Goal: Information Seeking & Learning: Find specific fact

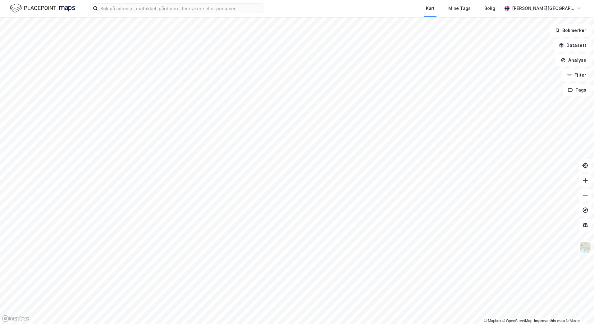
click at [142, 15] on div "Kart Mine Tags Bolig [PERSON_NAME][GEOGRAPHIC_DATA]" at bounding box center [297, 8] width 594 height 17
click at [144, 12] on input at bounding box center [181, 8] width 166 height 9
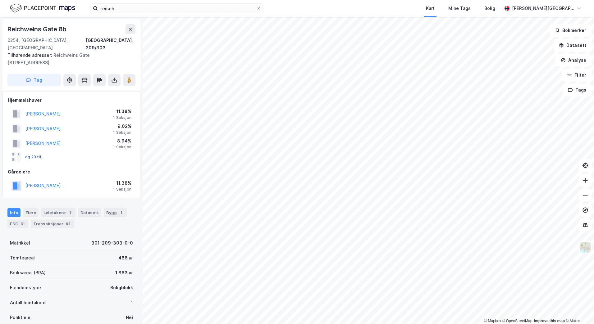
click at [0, 0] on button "og 20 til" at bounding box center [0, 0] width 0 height 0
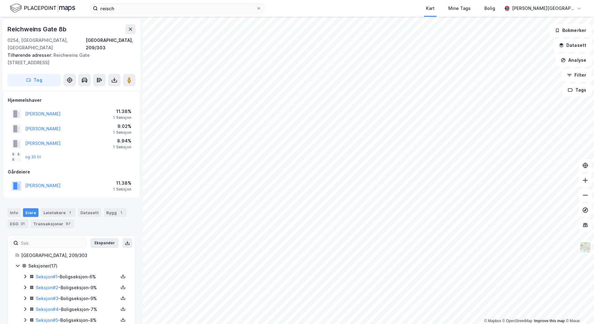
click at [24, 274] on icon at bounding box center [25, 276] width 5 height 5
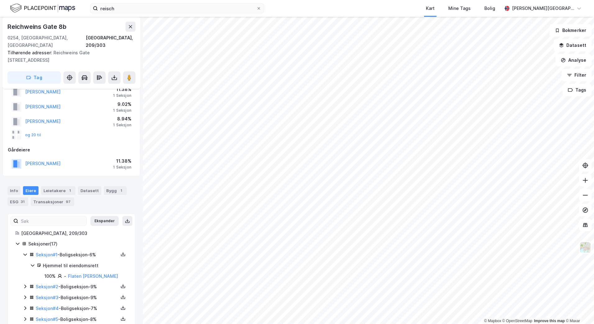
scroll to position [31, 0]
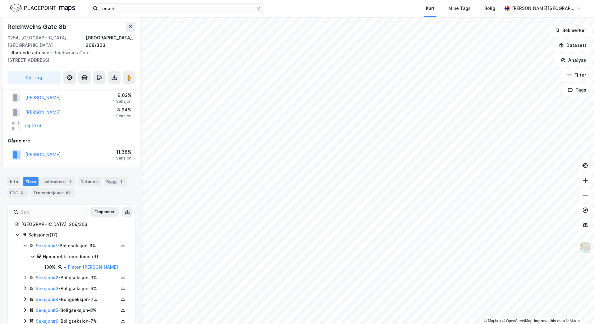
click at [24, 275] on icon at bounding box center [25, 277] width 5 height 5
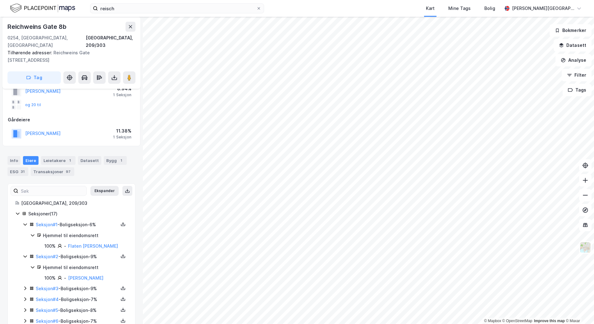
scroll to position [62, 0]
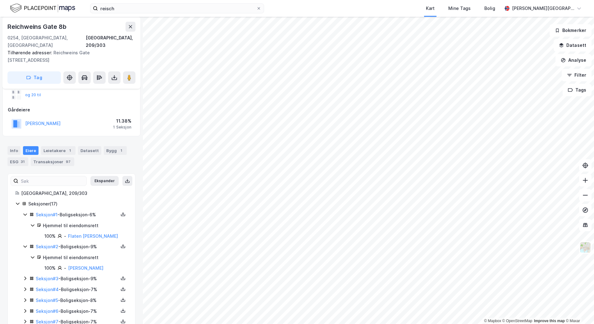
click at [25, 277] on icon at bounding box center [25, 279] width 2 height 4
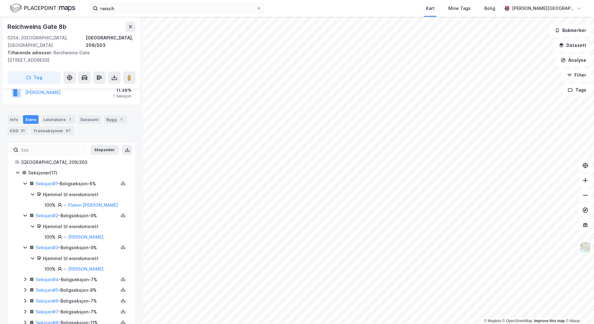
click at [24, 277] on icon at bounding box center [25, 279] width 5 height 5
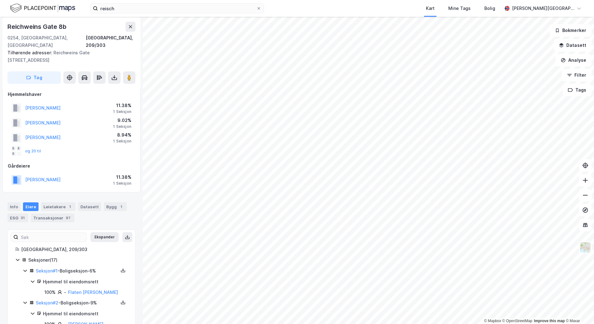
scroll to position [0, 0]
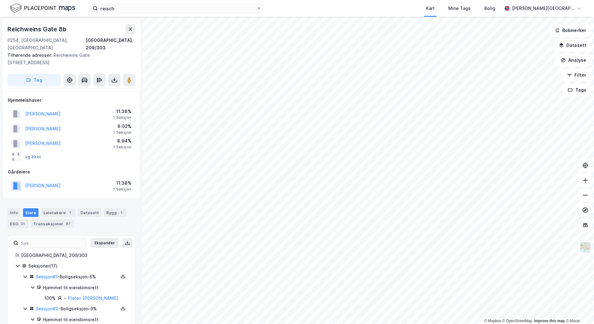
click at [0, 0] on button "og 20 til" at bounding box center [0, 0] width 0 height 0
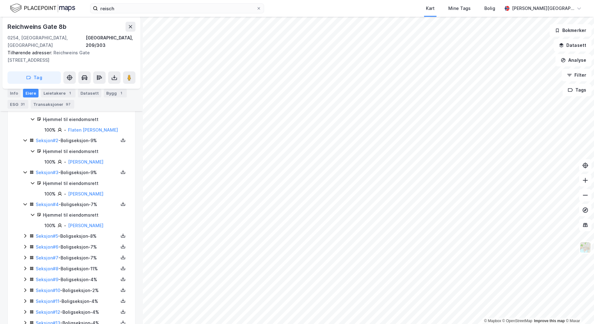
scroll to position [177, 0]
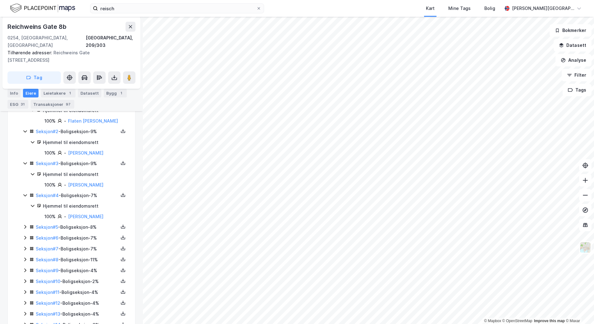
click at [25, 225] on icon at bounding box center [25, 227] width 5 height 5
click at [25, 267] on icon at bounding box center [25, 269] width 5 height 5
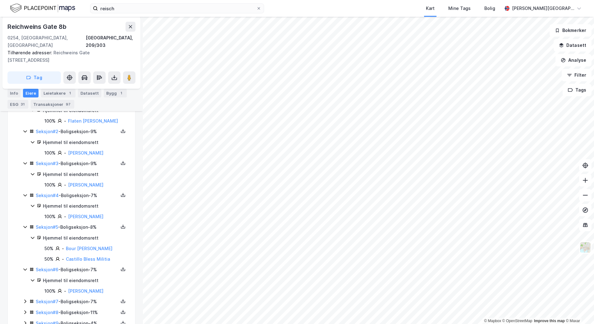
click at [25, 298] on div "Seksjon # 7 - Boligseksjon - 7%" at bounding box center [75, 302] width 105 height 8
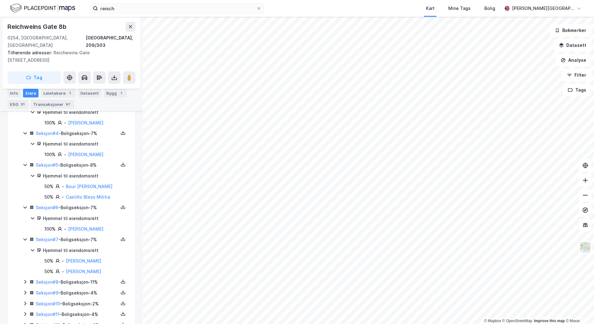
click at [25, 279] on div "Seksjon # 8 - Boligseksjon - 11%" at bounding box center [75, 283] width 105 height 8
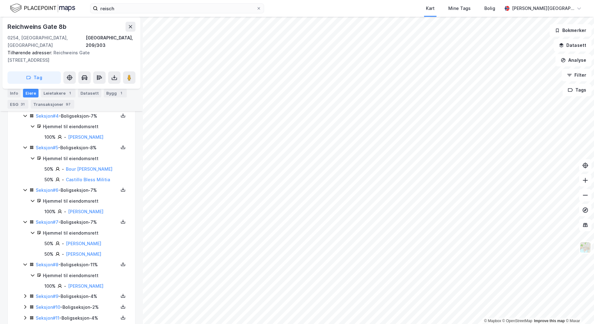
scroll to position [271, 0]
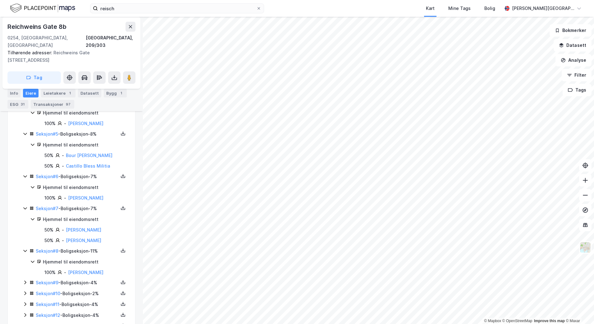
click at [25, 281] on icon at bounding box center [25, 283] width 2 height 4
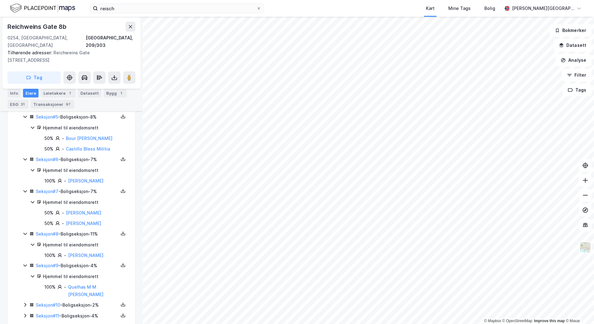
scroll to position [302, 0]
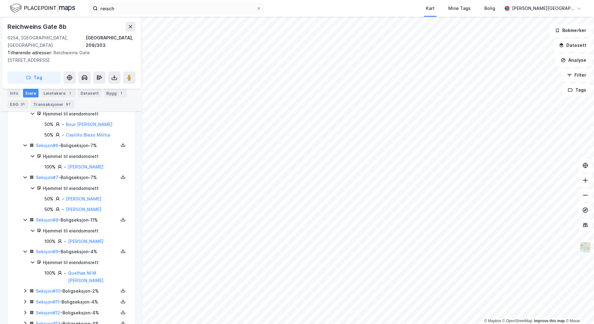
click at [23, 289] on icon at bounding box center [25, 291] width 5 height 5
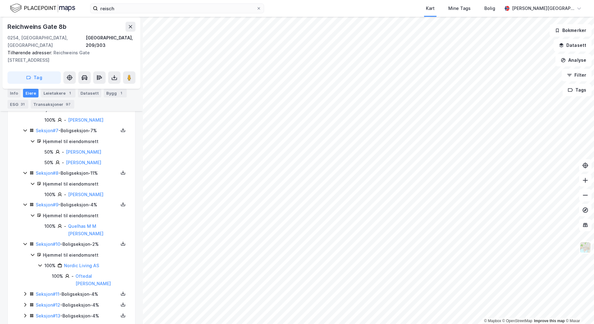
scroll to position [364, 0]
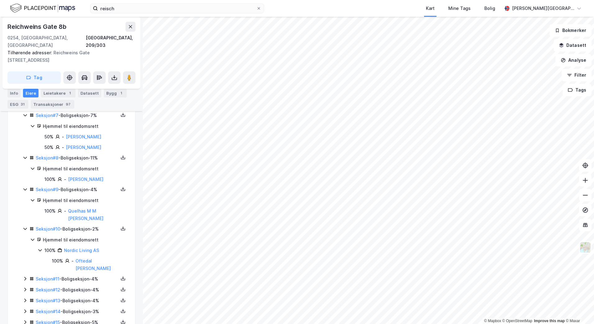
click at [24, 276] on icon at bounding box center [25, 278] width 5 height 5
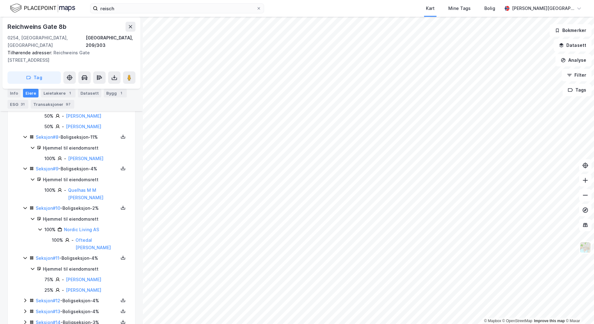
scroll to position [395, 0]
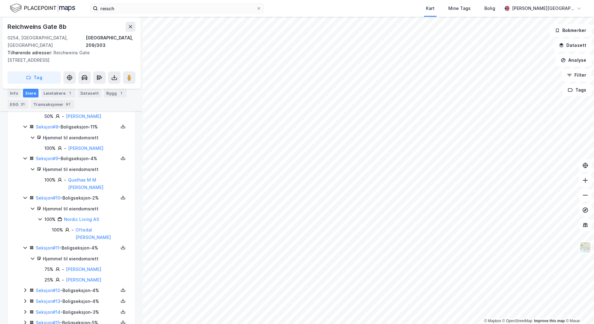
click at [25, 288] on icon at bounding box center [25, 290] width 5 height 5
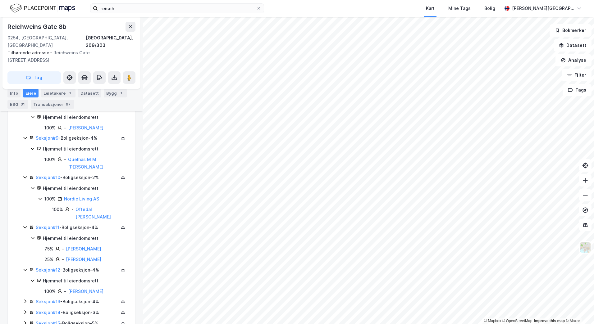
scroll to position [426, 0]
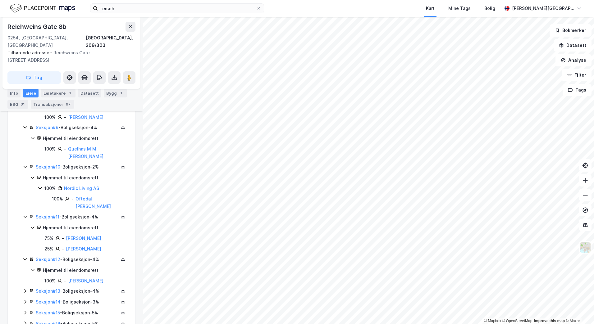
click at [24, 289] on icon at bounding box center [25, 291] width 5 height 5
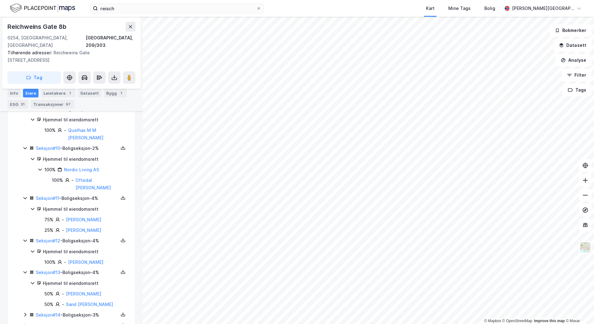
scroll to position [465, 0]
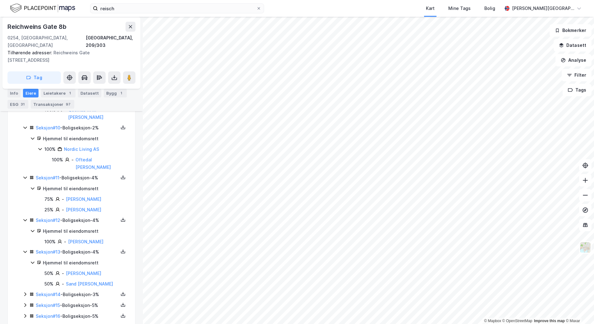
click at [24, 291] on div "Seksjon # 14 - Boligseksjon - 3%" at bounding box center [75, 295] width 105 height 8
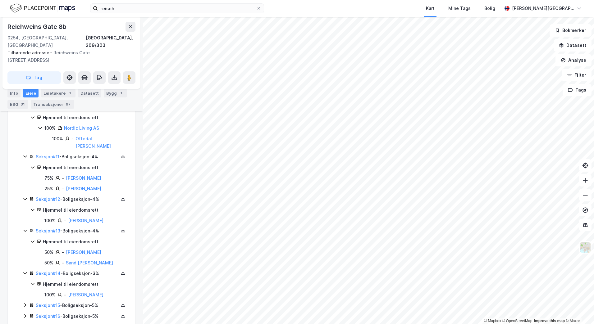
click at [25, 303] on icon at bounding box center [25, 305] width 5 height 5
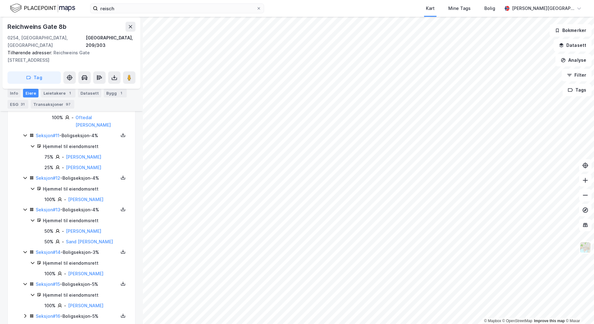
click at [24, 314] on icon at bounding box center [25, 316] width 5 height 5
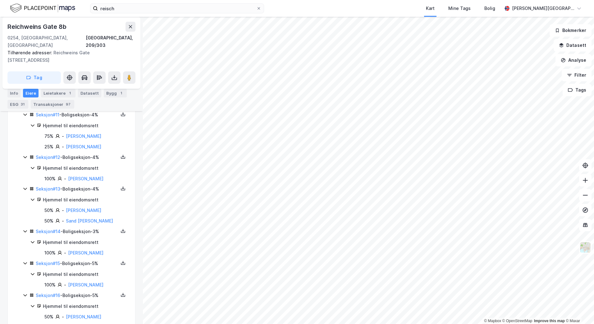
scroll to position [538, 0]
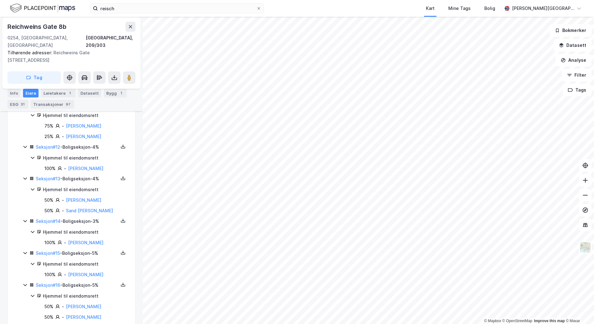
click at [26, 324] on icon at bounding box center [25, 327] width 5 height 5
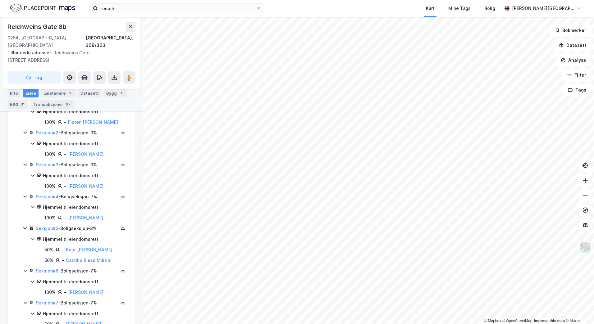
scroll to position [136, 0]
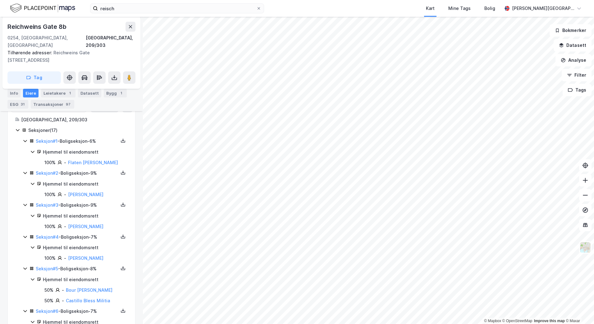
click at [67, 94] on div "1" at bounding box center [70, 93] width 6 height 6
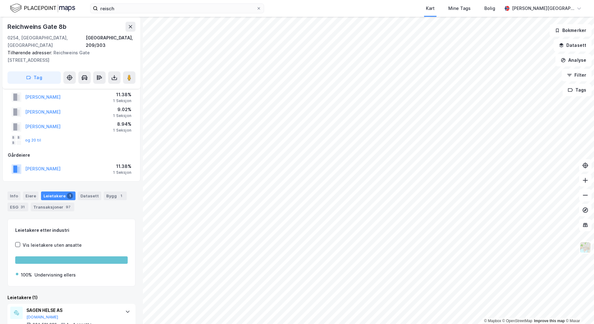
scroll to position [30, 0]
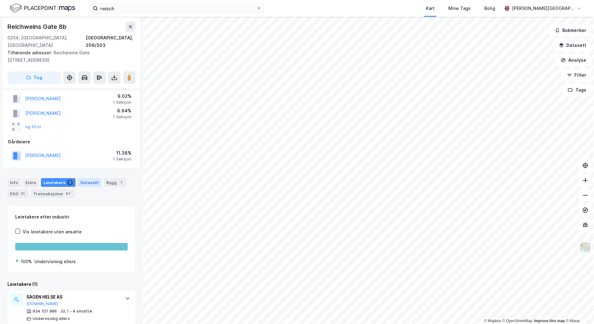
click at [85, 178] on div "Datasett" at bounding box center [89, 182] width 23 height 9
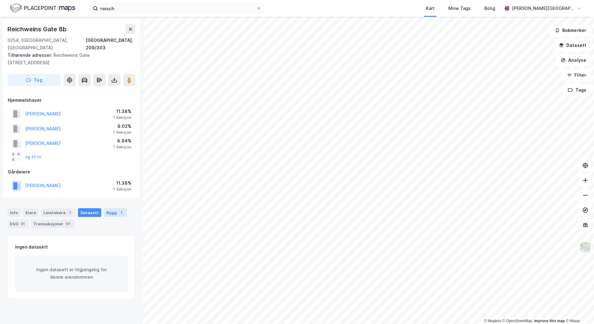
click at [107, 208] on div "Bygg 1" at bounding box center [115, 212] width 23 height 9
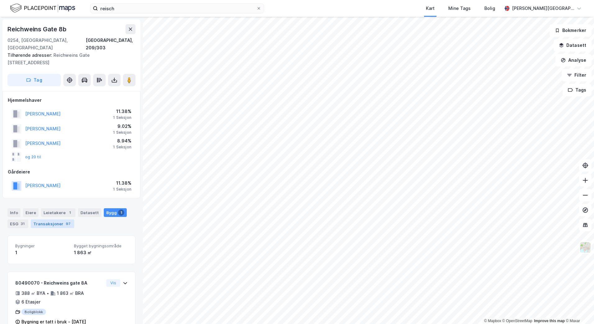
click at [47, 220] on div "Transaksjoner 97" at bounding box center [52, 224] width 43 height 9
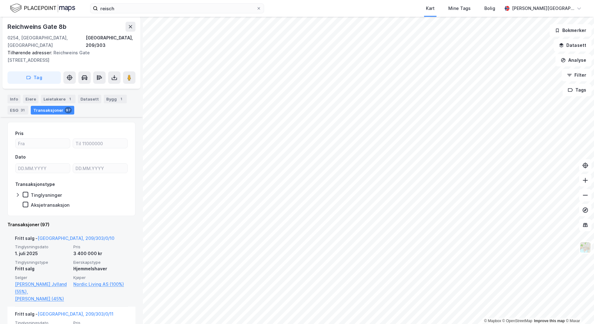
scroll to position [145, 0]
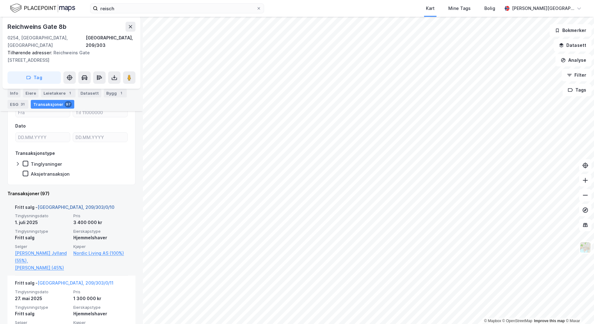
click at [68, 205] on link "[GEOGRAPHIC_DATA], 209/303/0/10" at bounding box center [76, 207] width 77 height 5
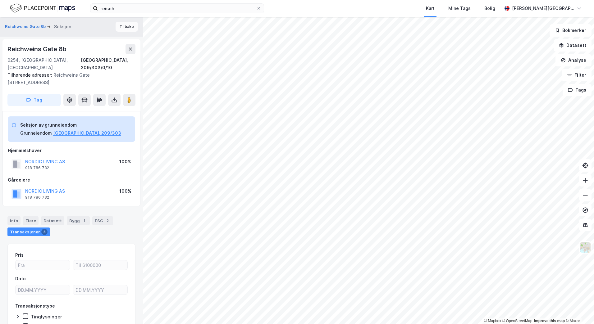
click at [125, 25] on button "Tilbake" at bounding box center [127, 27] width 22 height 10
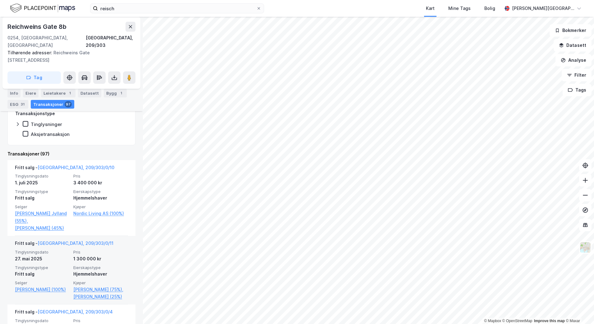
scroll to position [207, 0]
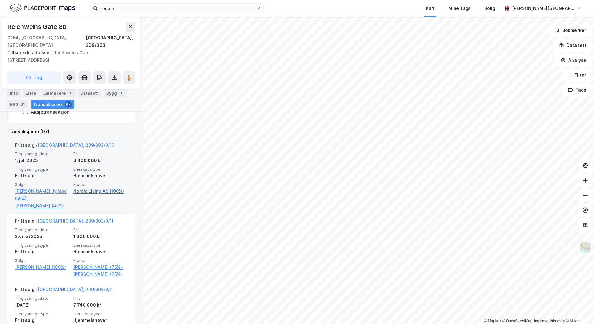
click at [91, 188] on link "Nordic Living AS (100%)" at bounding box center [100, 191] width 55 height 7
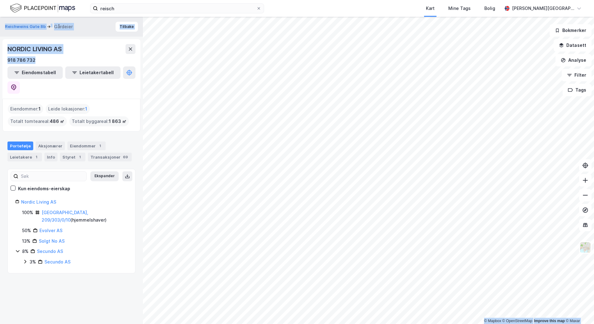
drag, startPoint x: 36, startPoint y: 60, endPoint x: -1, endPoint y: 60, distance: 37.0
click at [0, 60] on html "reisch Kart Mine Tags Bolig [PERSON_NAME][GEOGRAPHIC_DATA] © Mapbox © OpenStree…" at bounding box center [297, 162] width 594 height 324
drag, startPoint x: 0, startPoint y: 60, endPoint x: 33, endPoint y: 60, distance: 33.2
click at [33, 60] on div "918 786 732" at bounding box center [21, 60] width 28 height 7
drag, startPoint x: 37, startPoint y: 61, endPoint x: 34, endPoint y: 60, distance: 3.3
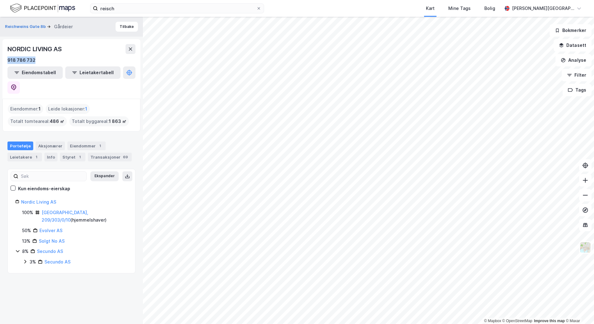
click at [34, 60] on div "918 786 732" at bounding box center [71, 60] width 128 height 7
click at [135, 24] on div "Reichweins Gate 8b Gårdeier Tilbake" at bounding box center [71, 27] width 143 height 20
click at [132, 25] on button "Tilbake" at bounding box center [127, 27] width 22 height 10
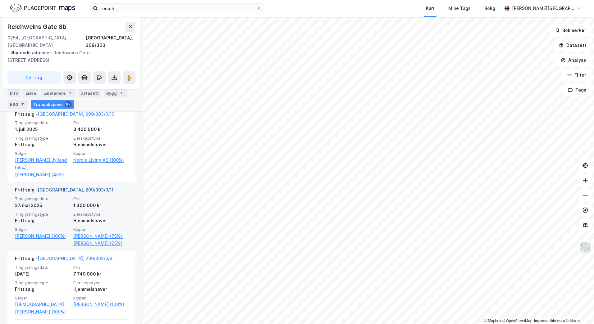
scroll to position [207, 0]
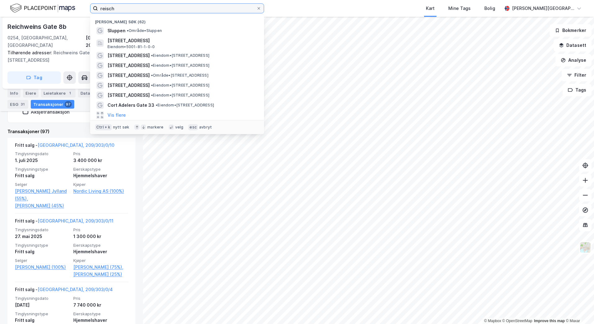
click at [127, 6] on input "reisch" at bounding box center [177, 8] width 158 height 9
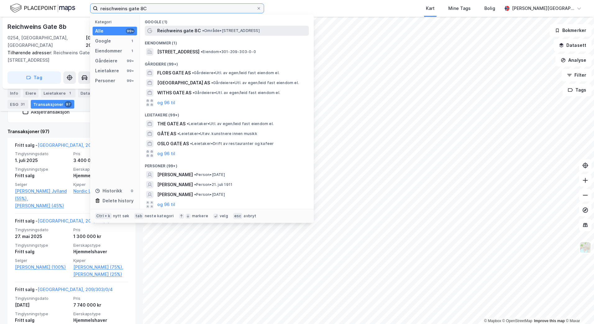
type input "reischweins gate 8C"
click at [177, 30] on span "Reichweins gate 8C" at bounding box center [179, 30] width 44 height 7
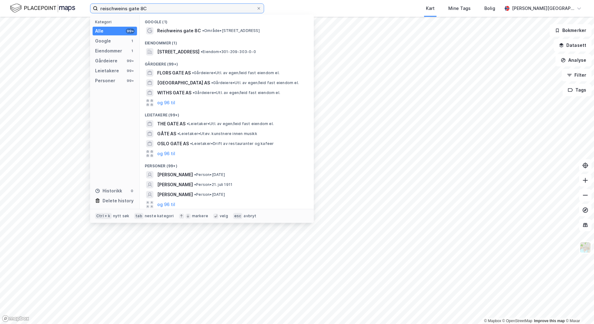
click at [171, 10] on input "reischweins gate 8C" at bounding box center [177, 8] width 158 height 9
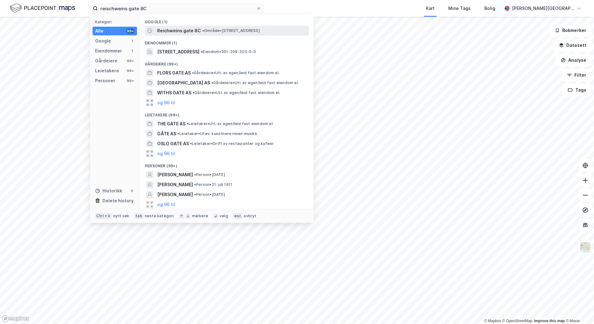
click at [182, 29] on span "Reichweins gate 8C" at bounding box center [179, 30] width 44 height 7
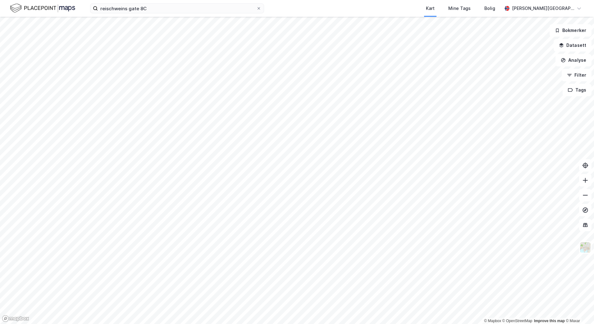
click at [171, 3] on div "reischweins gate 8C Kart Mine Tags Bolig [PERSON_NAME][GEOGRAPHIC_DATA]" at bounding box center [297, 8] width 594 height 17
click at [171, 7] on input "reischweins gate 8C" at bounding box center [177, 8] width 158 height 9
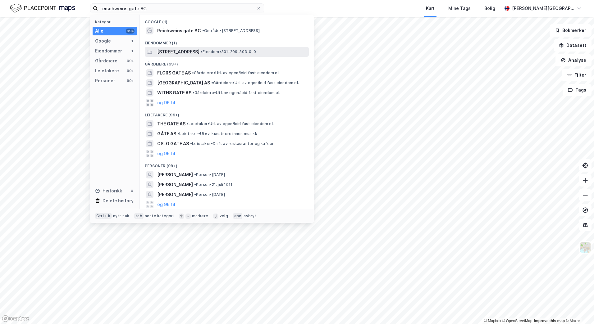
click at [179, 52] on span "[STREET_ADDRESS]" at bounding box center [178, 51] width 42 height 7
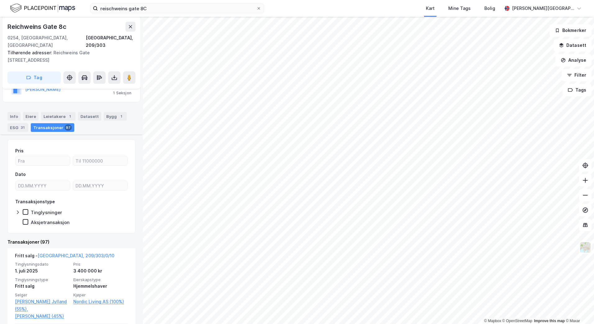
scroll to position [124, 0]
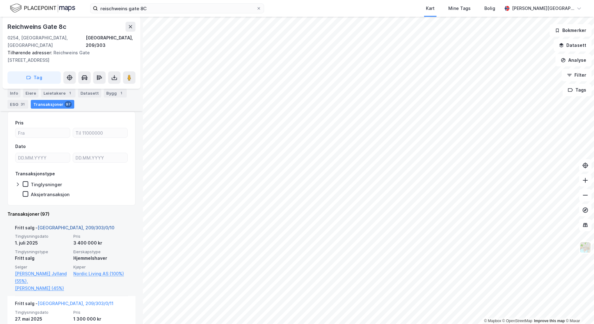
click at [69, 225] on link "[GEOGRAPHIC_DATA], 209/303/0/10" at bounding box center [76, 227] width 77 height 5
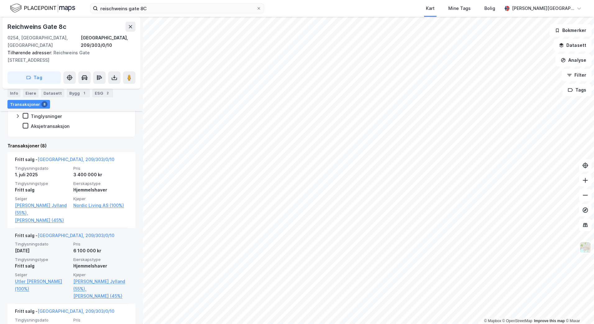
scroll to position [215, 0]
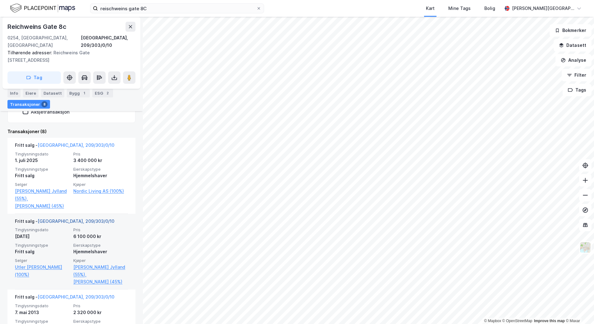
click at [68, 221] on link "[GEOGRAPHIC_DATA], 209/303/0/10" at bounding box center [76, 221] width 77 height 5
click at [71, 218] on div "Fritt salg - [GEOGRAPHIC_DATA], 209/303/0/10" at bounding box center [64, 223] width 99 height 10
click at [70, 222] on link "[GEOGRAPHIC_DATA], 209/303/0/10" at bounding box center [76, 221] width 77 height 5
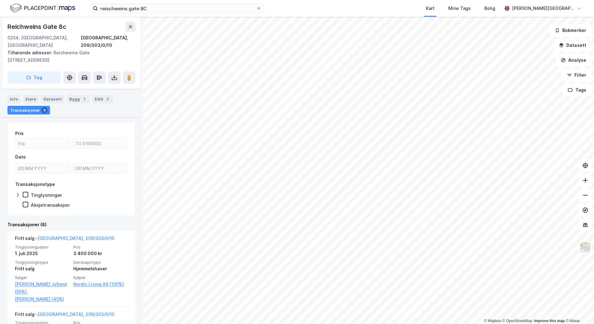
scroll to position [153, 0]
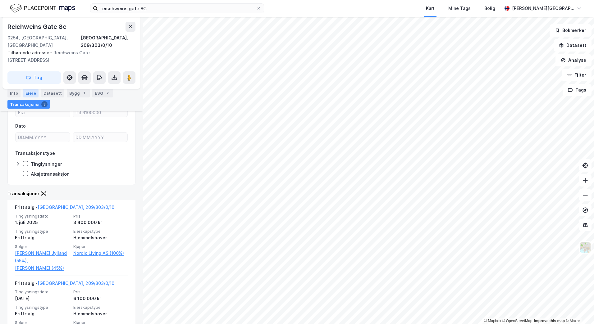
click at [32, 95] on div "Eiere" at bounding box center [31, 93] width 16 height 9
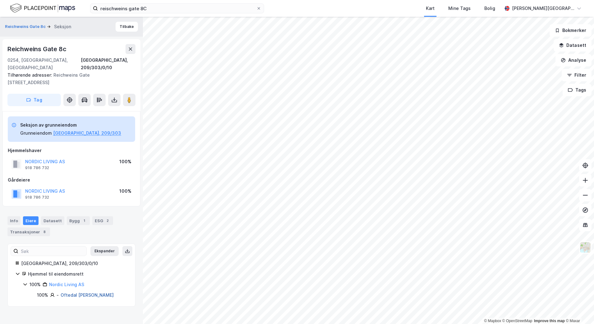
click at [77, 293] on link "Oftedal [PERSON_NAME]" at bounding box center [87, 295] width 53 height 5
